Goal: Information Seeking & Learning: Learn about a topic

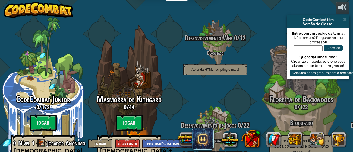
select select "pt-BR"
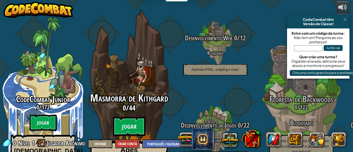
click at [127, 104] on h3 "0 / 44" at bounding box center [128, 108] width 103 height 8
select select "pt-BR"
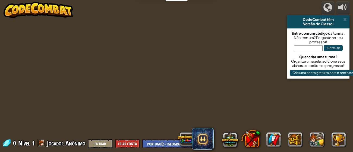
select select "pt-BR"
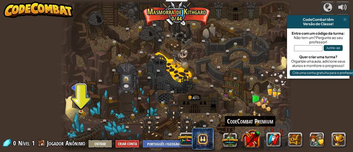
click at [256, 132] on button at bounding box center [250, 138] width 19 height 19
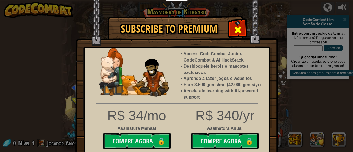
click at [240, 30] on span at bounding box center [237, 29] width 9 height 9
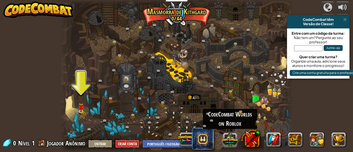
click at [229, 141] on button at bounding box center [229, 139] width 17 height 17
